Goal: Task Accomplishment & Management: Manage account settings

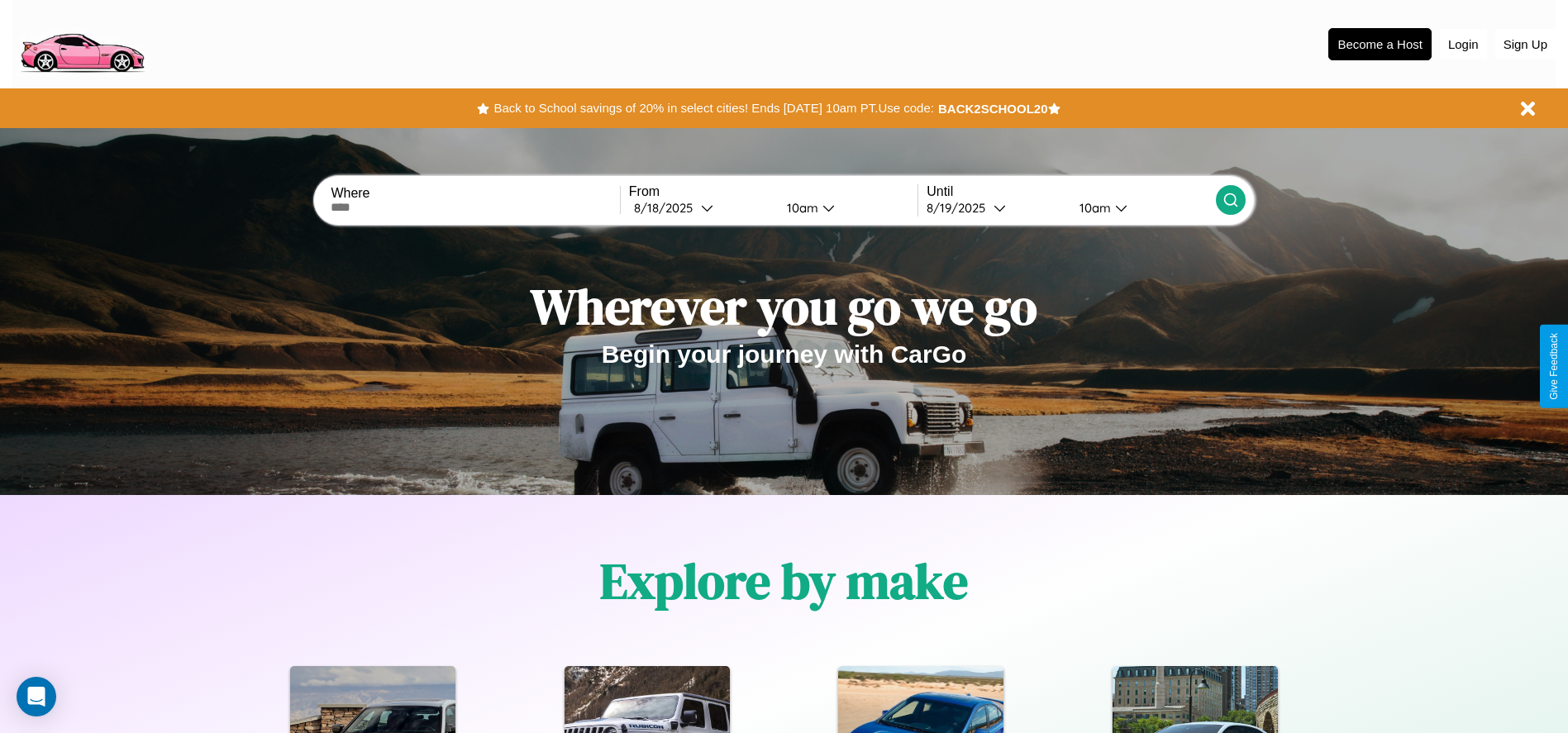
scroll to position [344, 0]
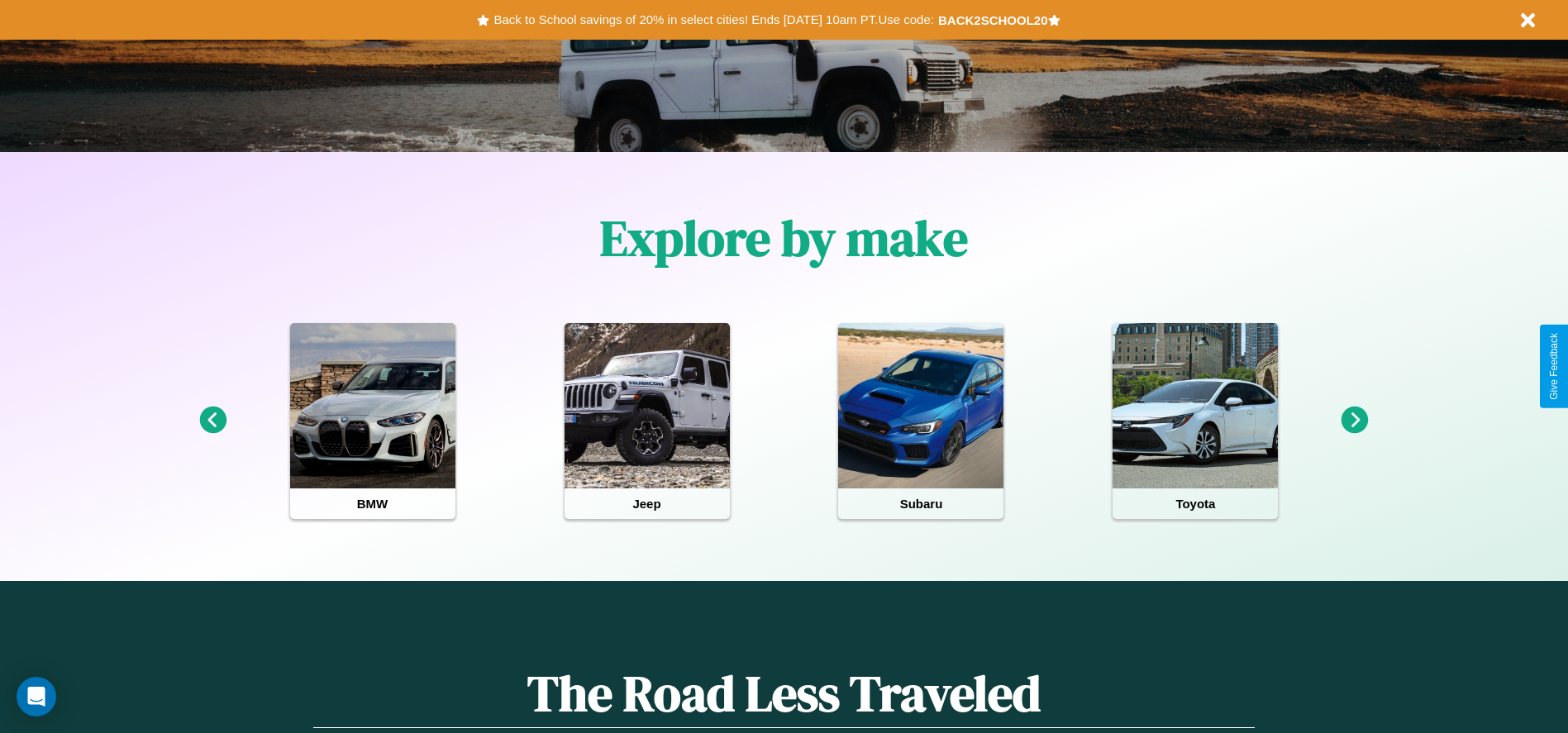
click at [1355, 421] on icon at bounding box center [1355, 420] width 28 height 28
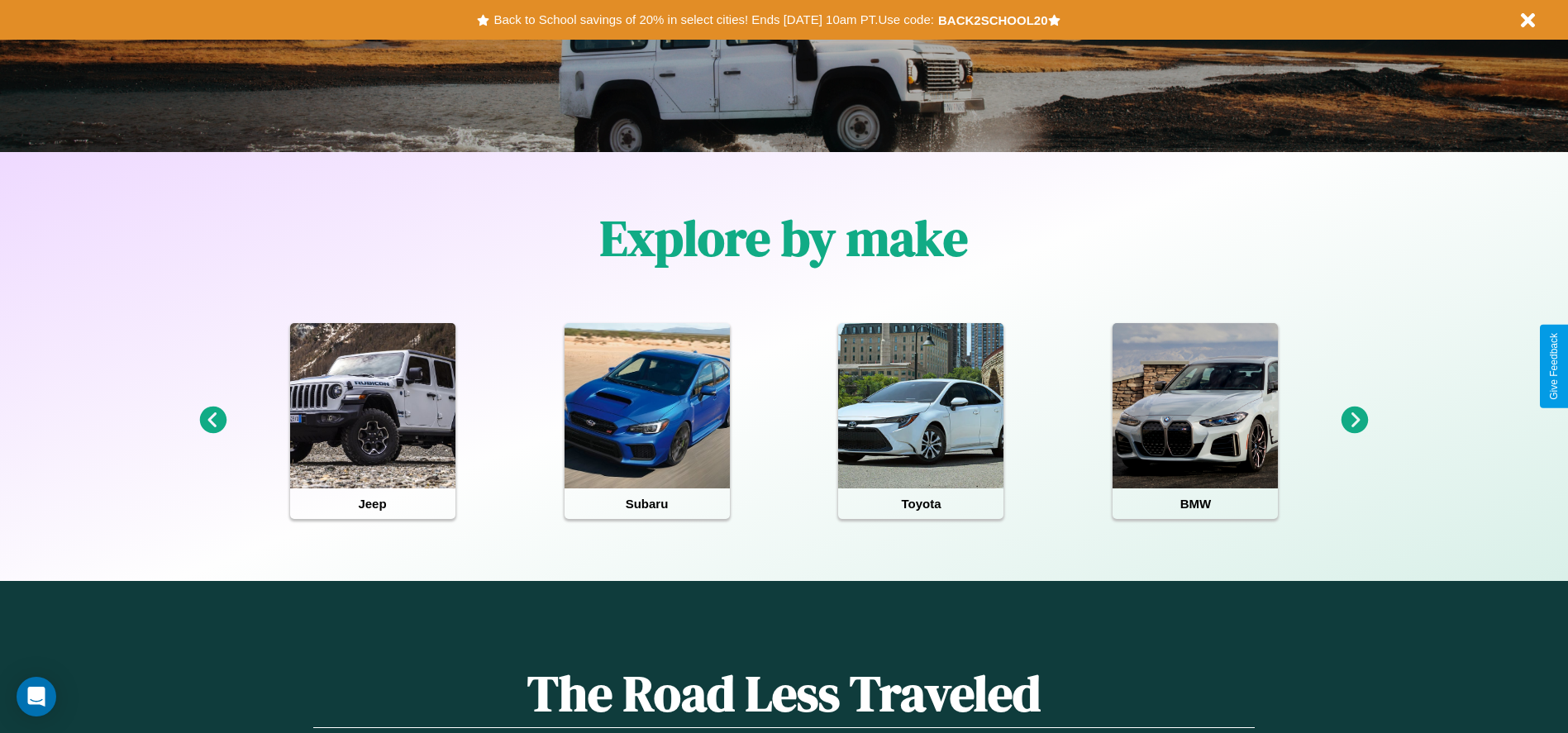
click at [1355, 421] on icon at bounding box center [1355, 420] width 28 height 28
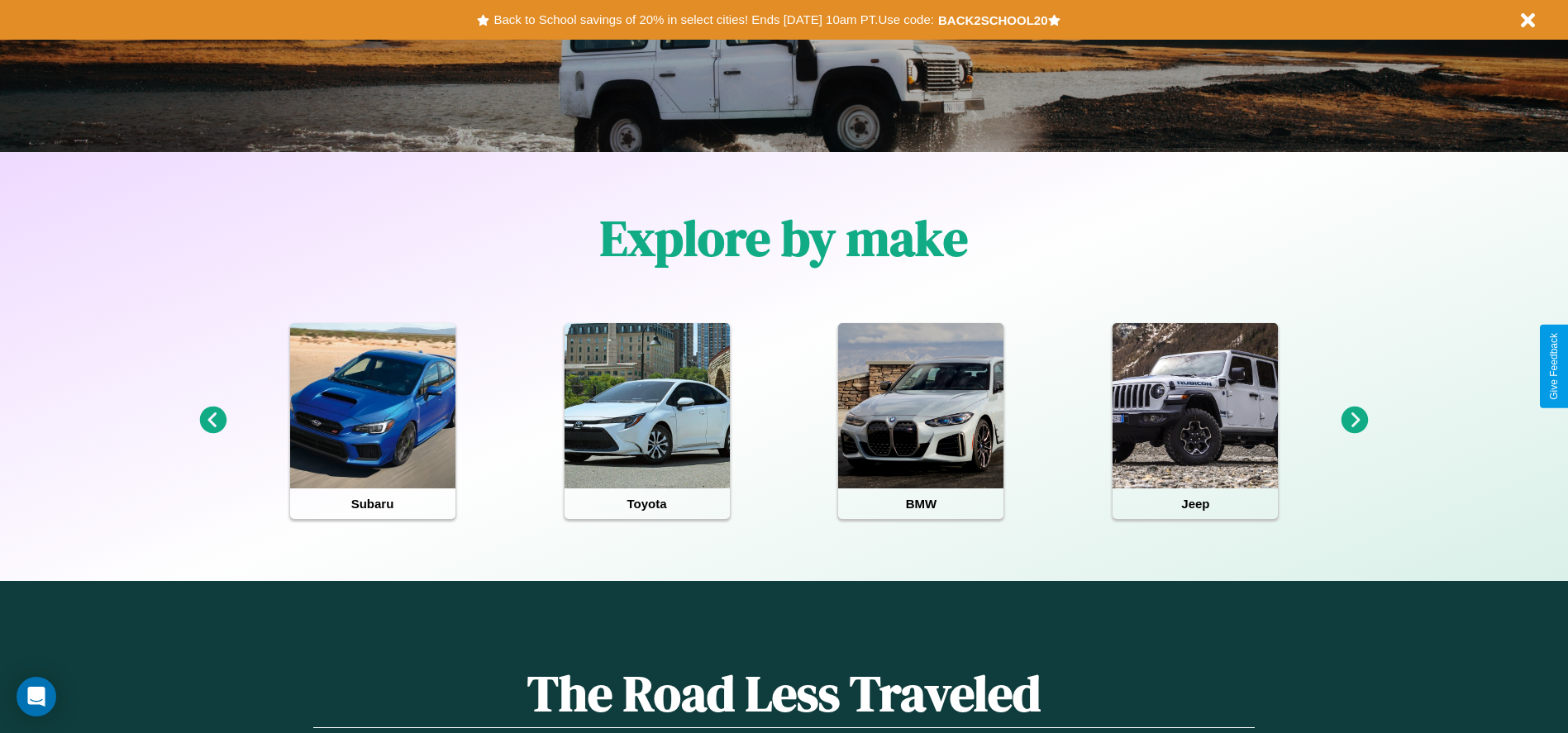
click at [212, 421] on icon at bounding box center [212, 420] width 28 height 28
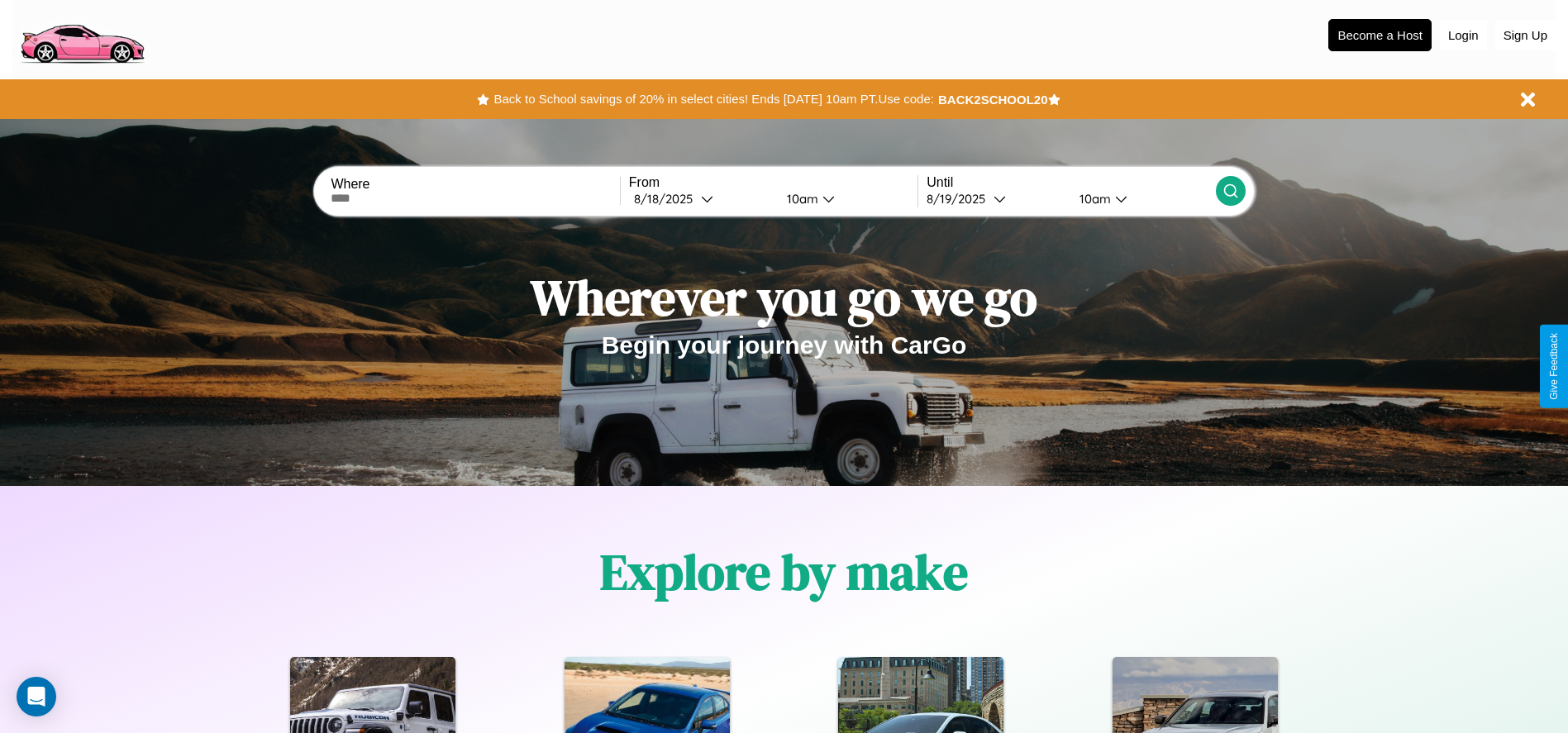
scroll to position [0, 0]
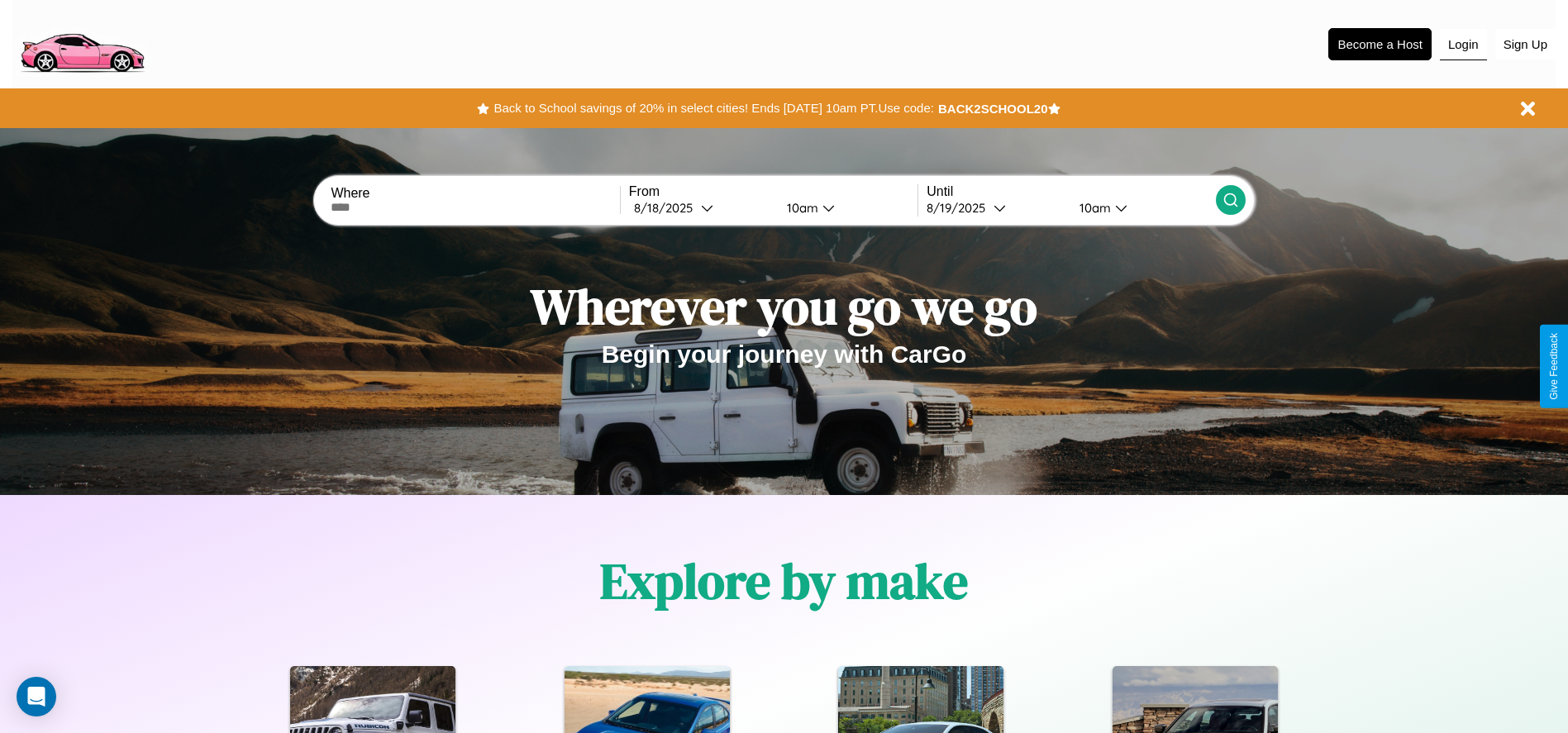
click at [1463, 44] on button "Login" at bounding box center [1463, 44] width 47 height 32
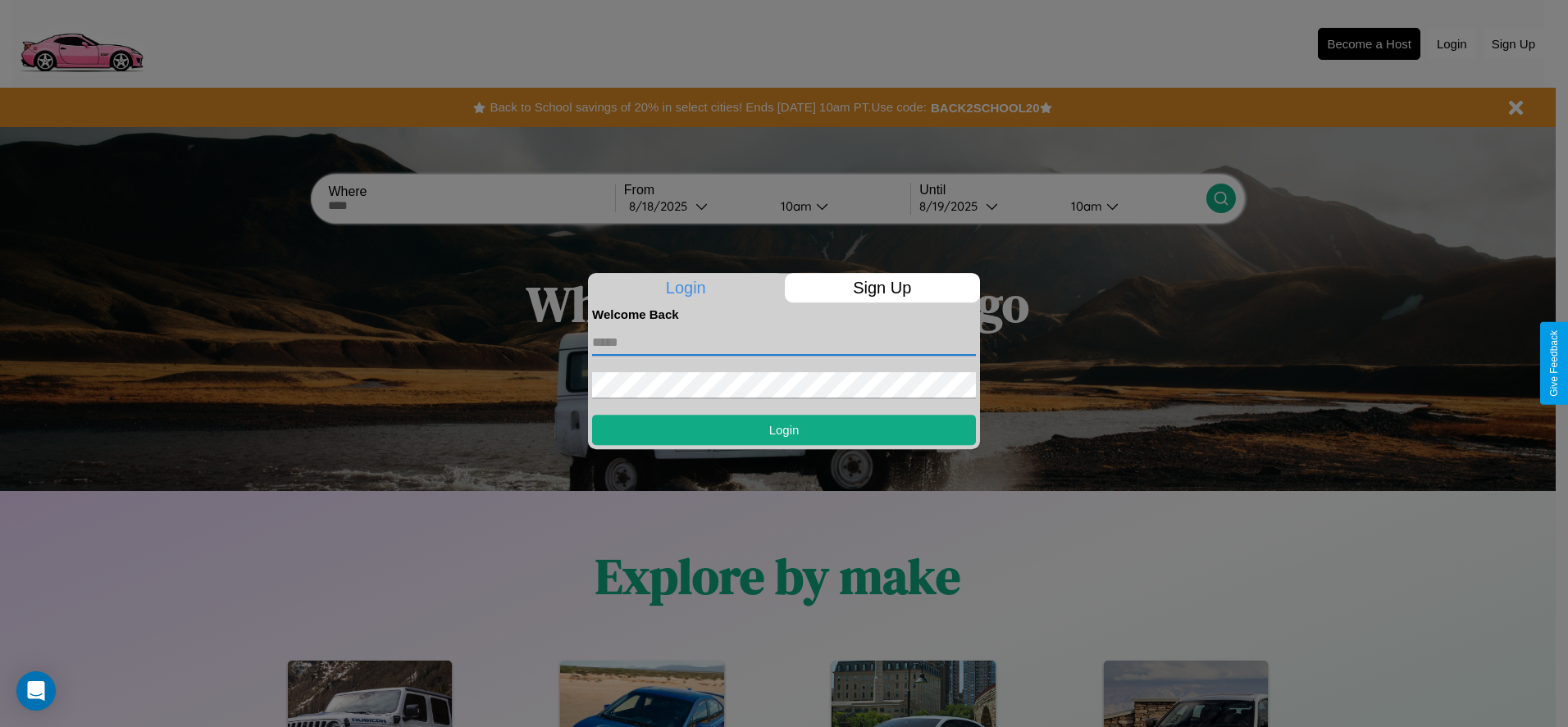
click at [784, 342] on input "text" at bounding box center [784, 343] width 383 height 27
type input "**********"
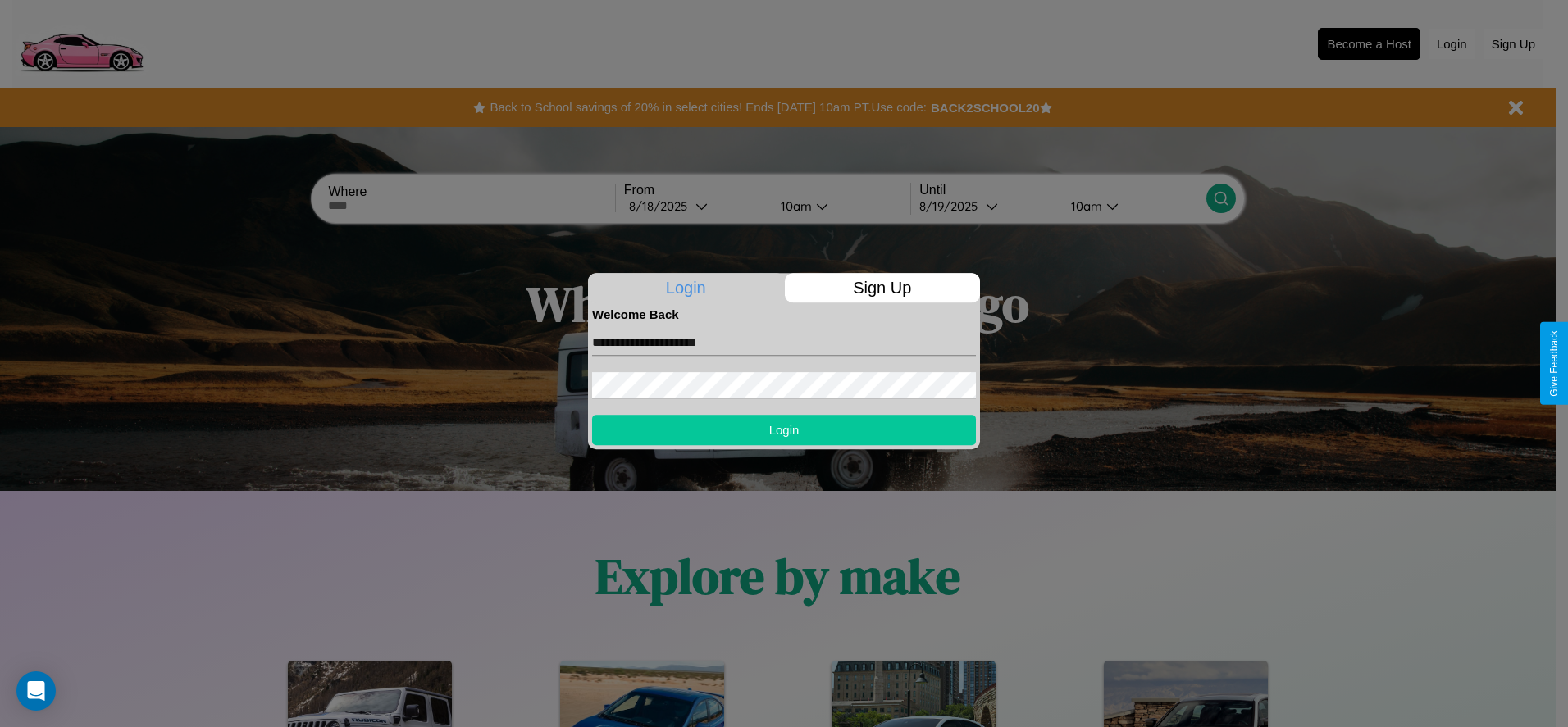
click at [784, 430] on button "Login" at bounding box center [784, 430] width 383 height 30
